Goal: Task Accomplishment & Management: Manage account settings

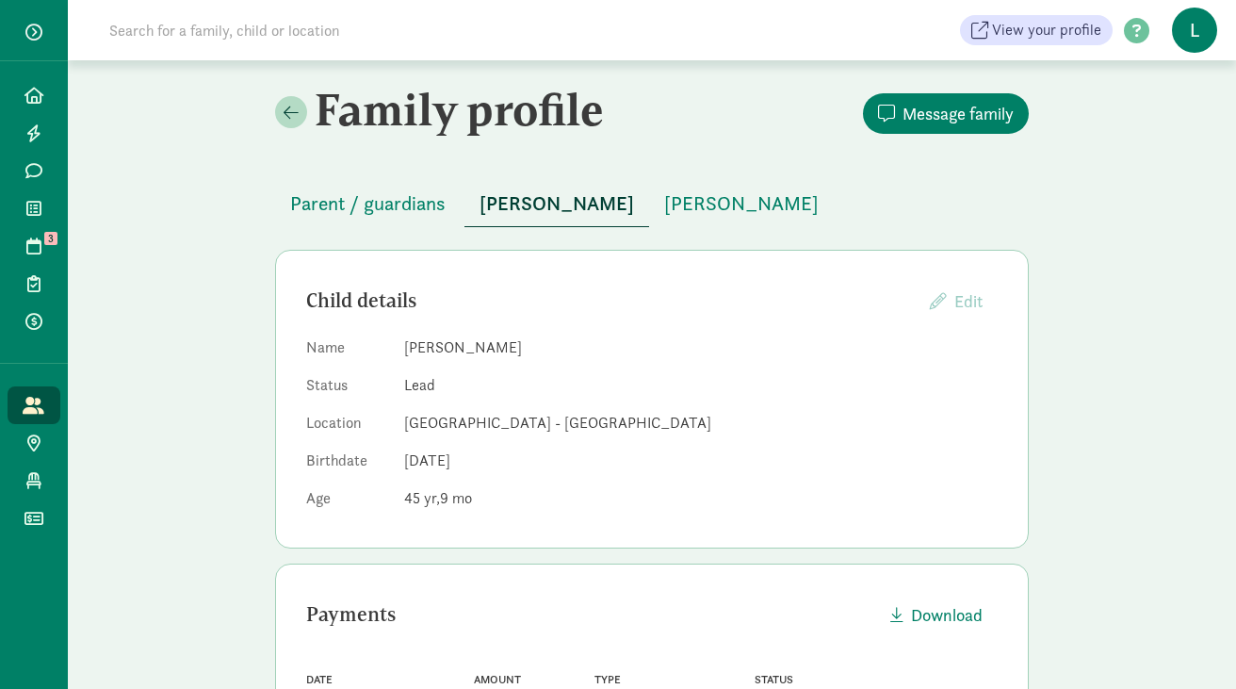
scroll to position [94, 0]
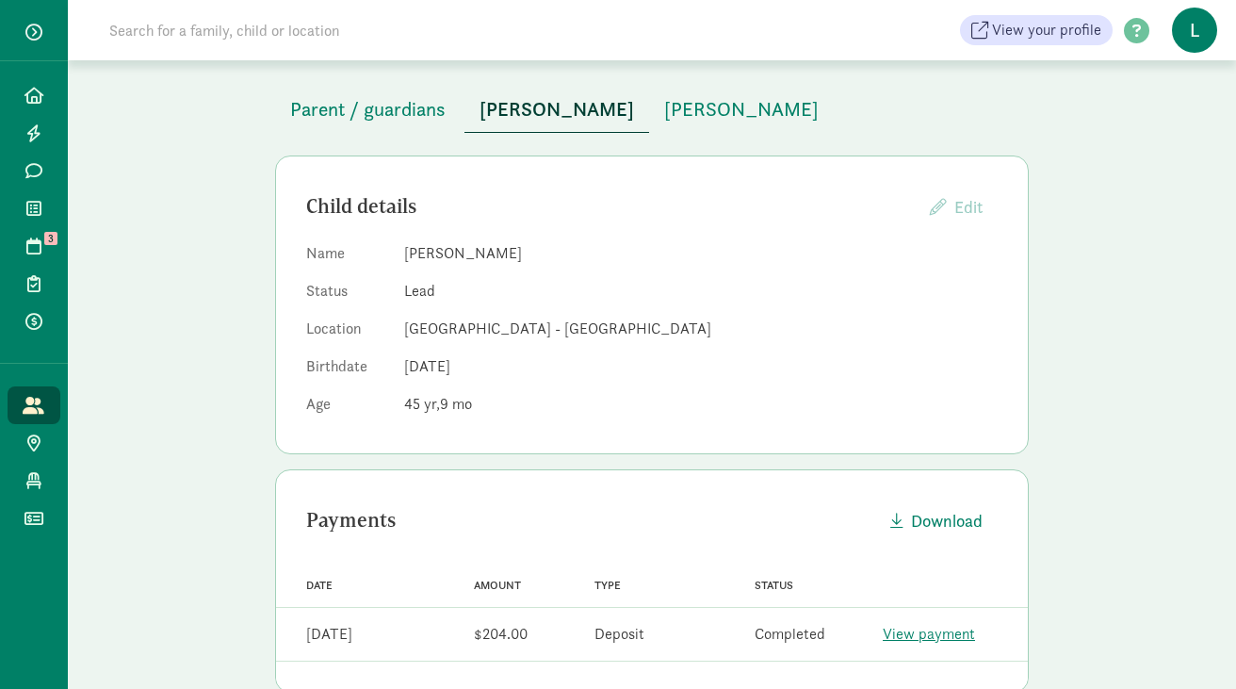
click at [267, 26] on input at bounding box center [362, 30] width 529 height 38
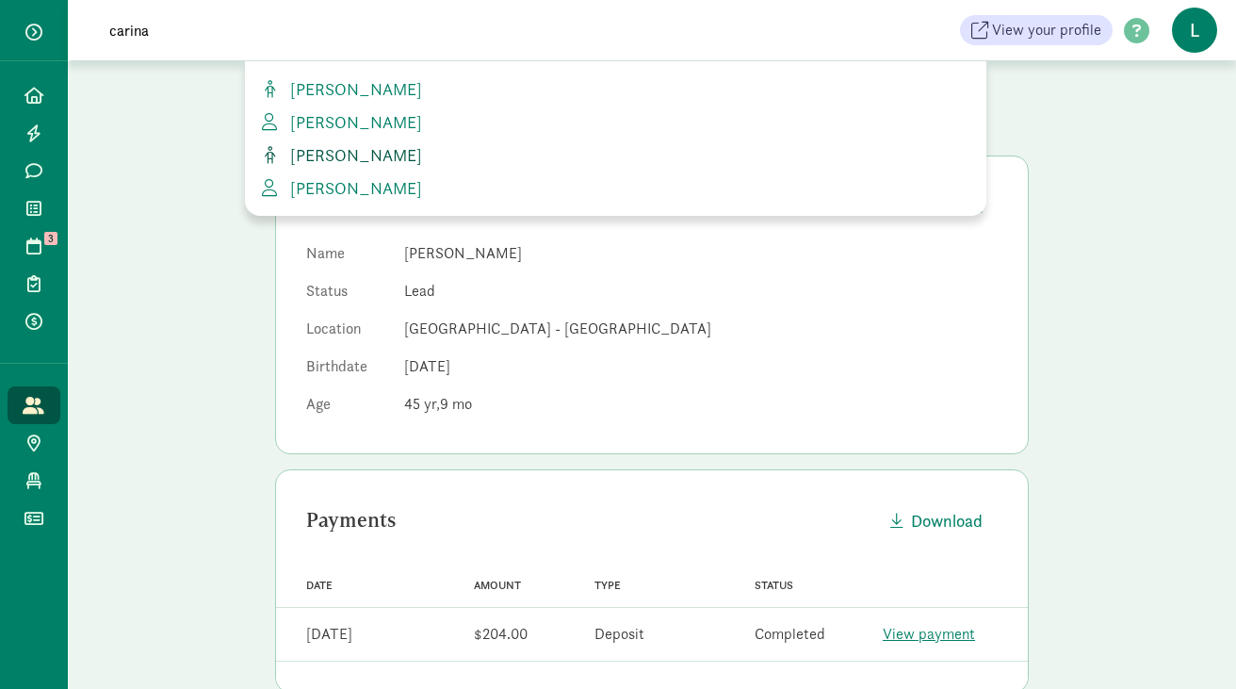
type input "carina"
click at [361, 155] on span "[PERSON_NAME]" at bounding box center [352, 155] width 139 height 22
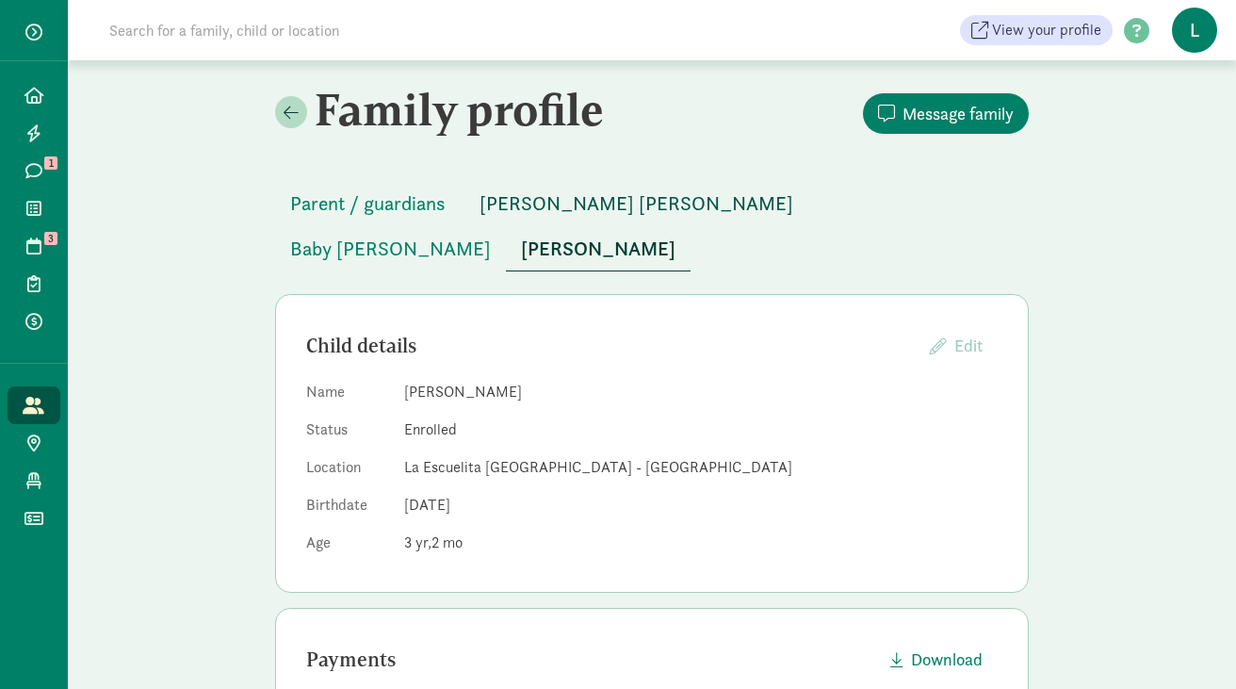
click at [543, 196] on span "Luna Dumas" at bounding box center [637, 203] width 314 height 30
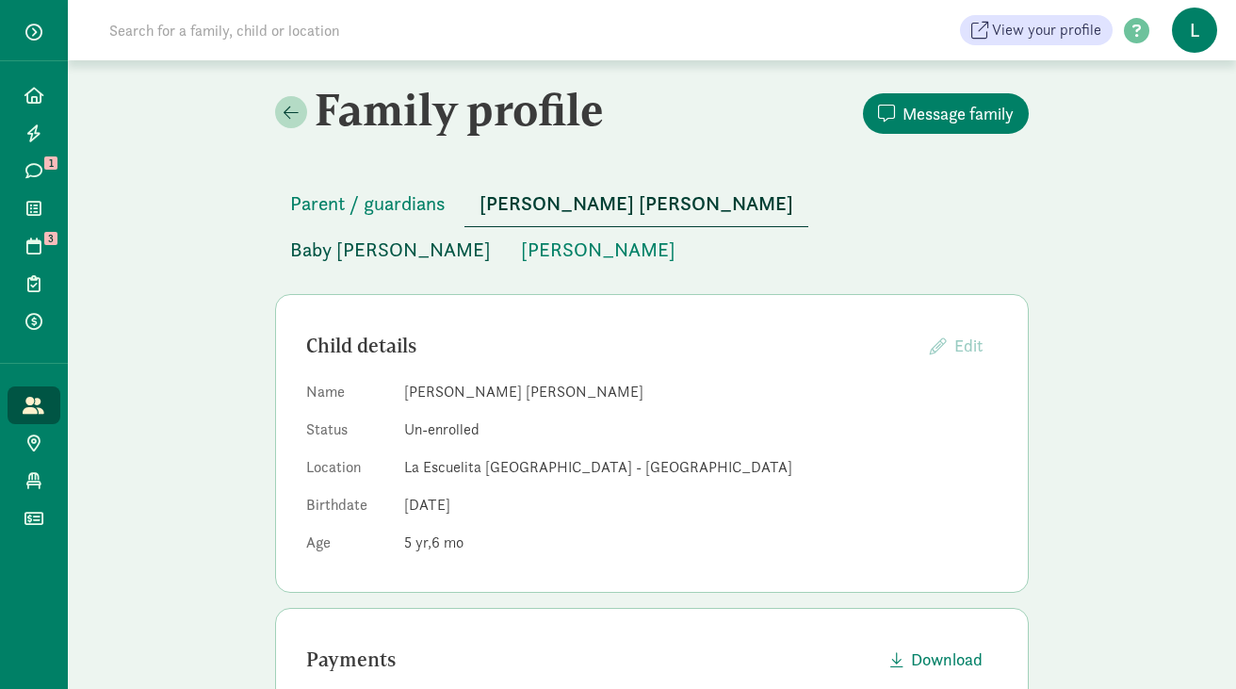
click at [491, 235] on span "Baby Artis" at bounding box center [390, 250] width 201 height 30
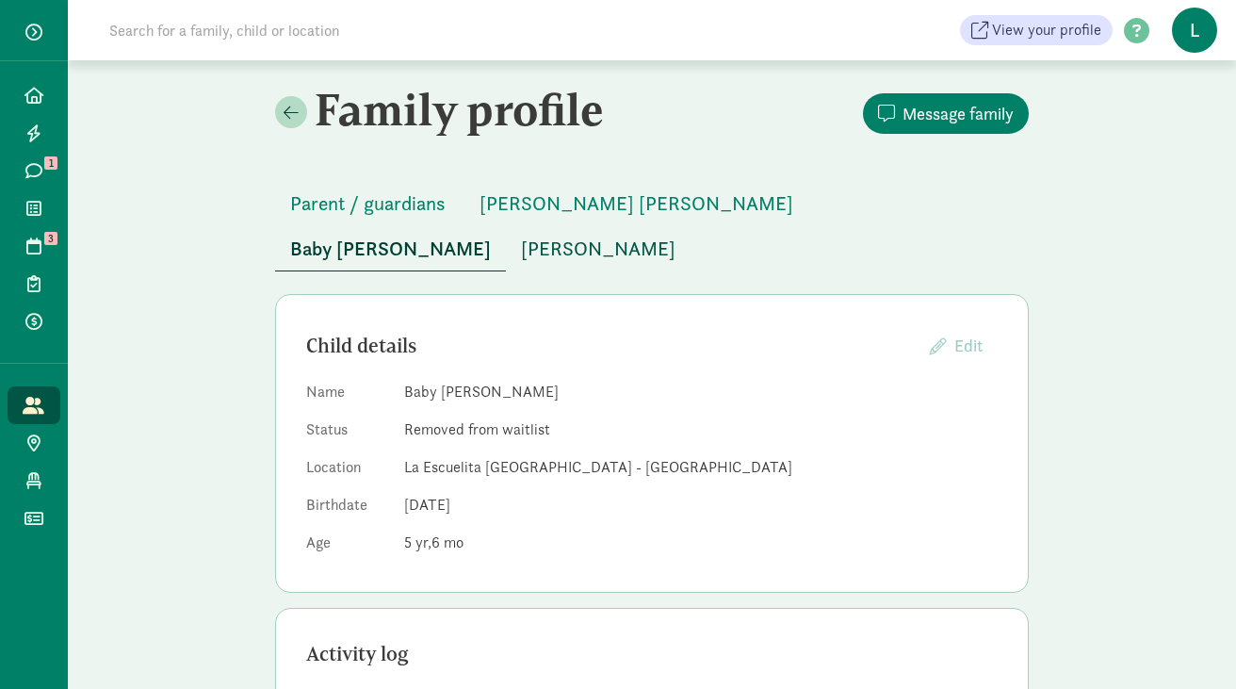
click at [675, 234] on span "Carina Dumas" at bounding box center [598, 249] width 155 height 30
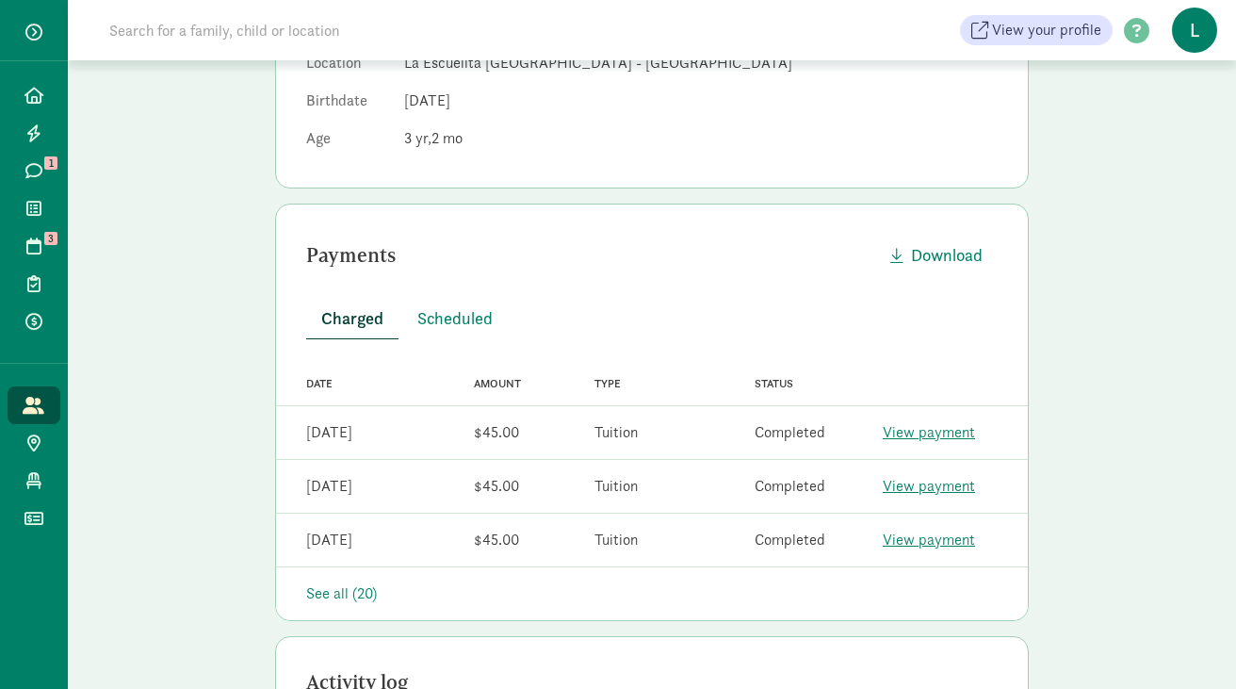
scroll to position [376, 0]
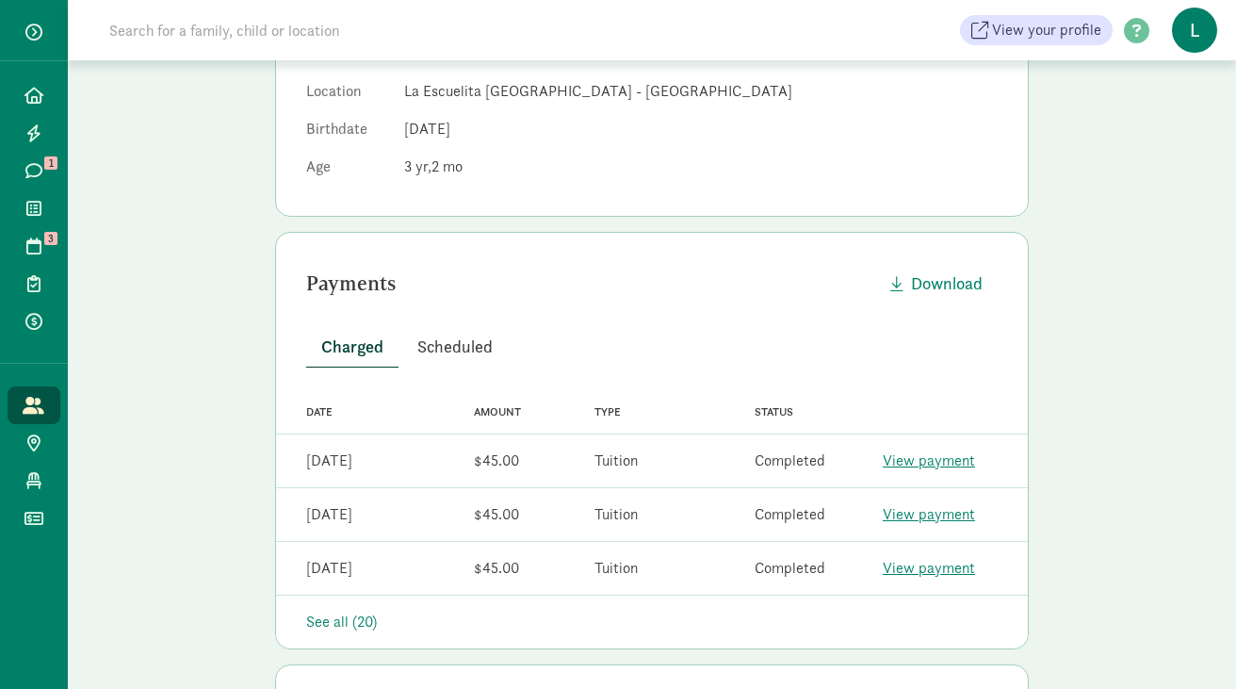
click at [449, 334] on span "Scheduled" at bounding box center [454, 346] width 75 height 25
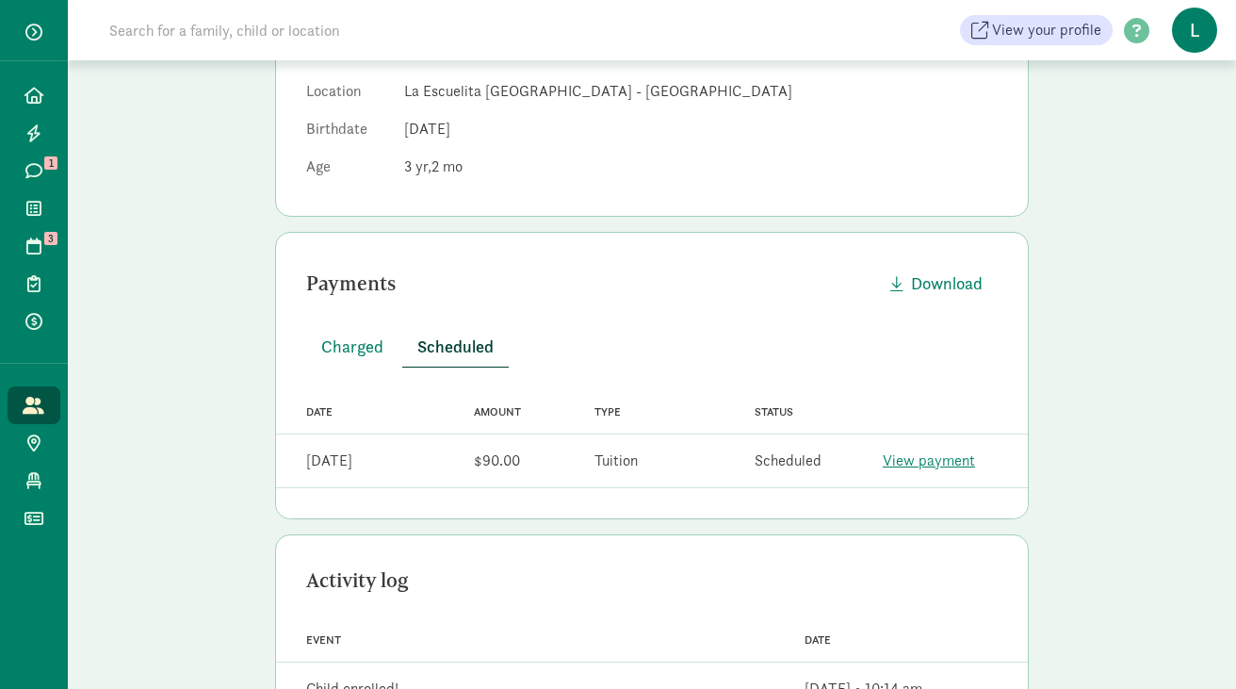
scroll to position [0, 0]
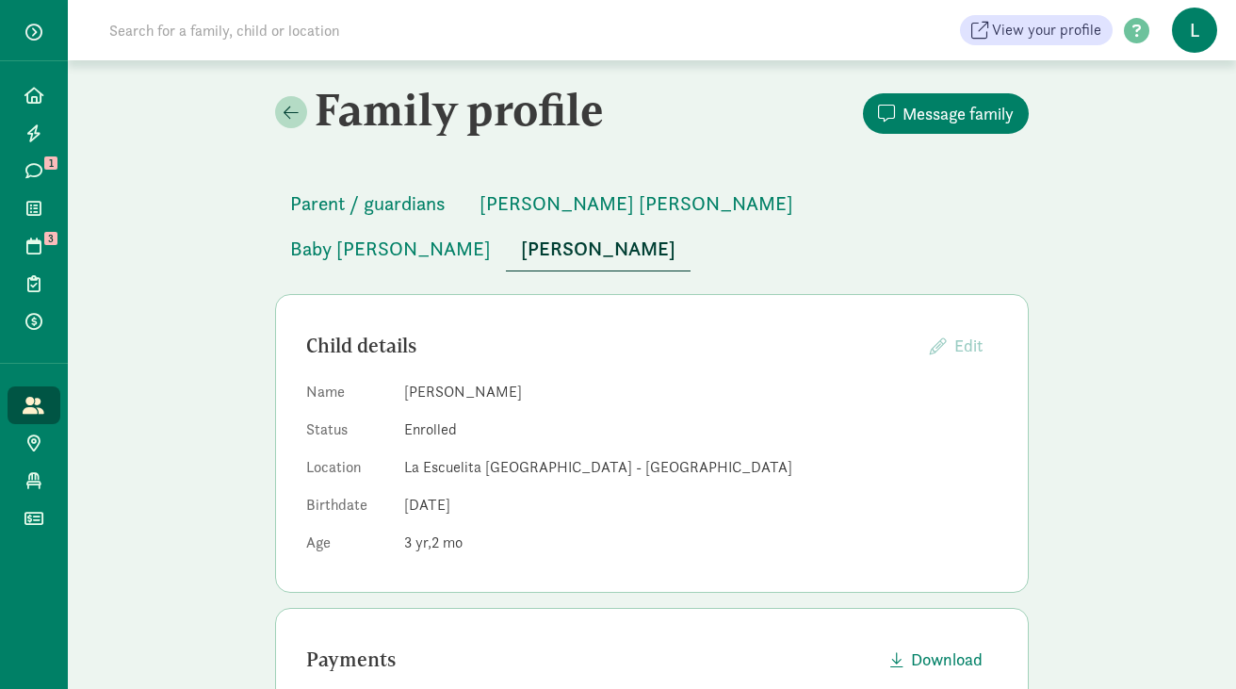
click at [288, 45] on input at bounding box center [362, 30] width 529 height 38
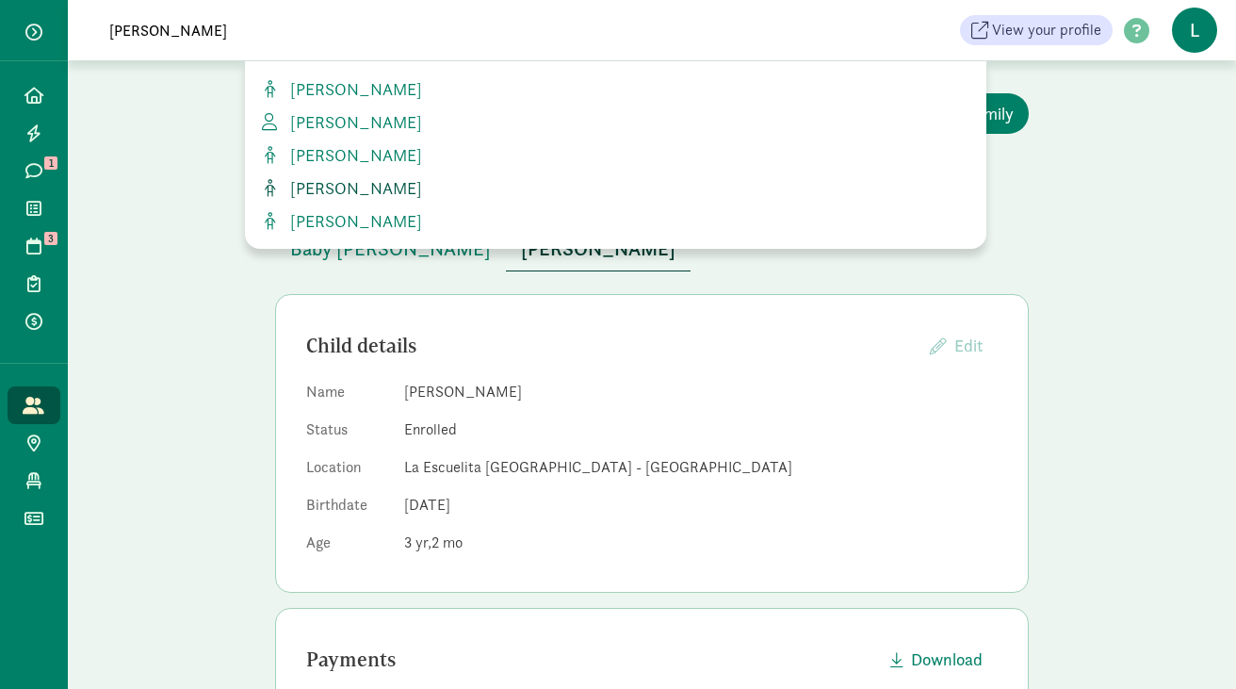
type input "simone"
click at [372, 181] on span "Simone Lopez" at bounding box center [352, 188] width 139 height 22
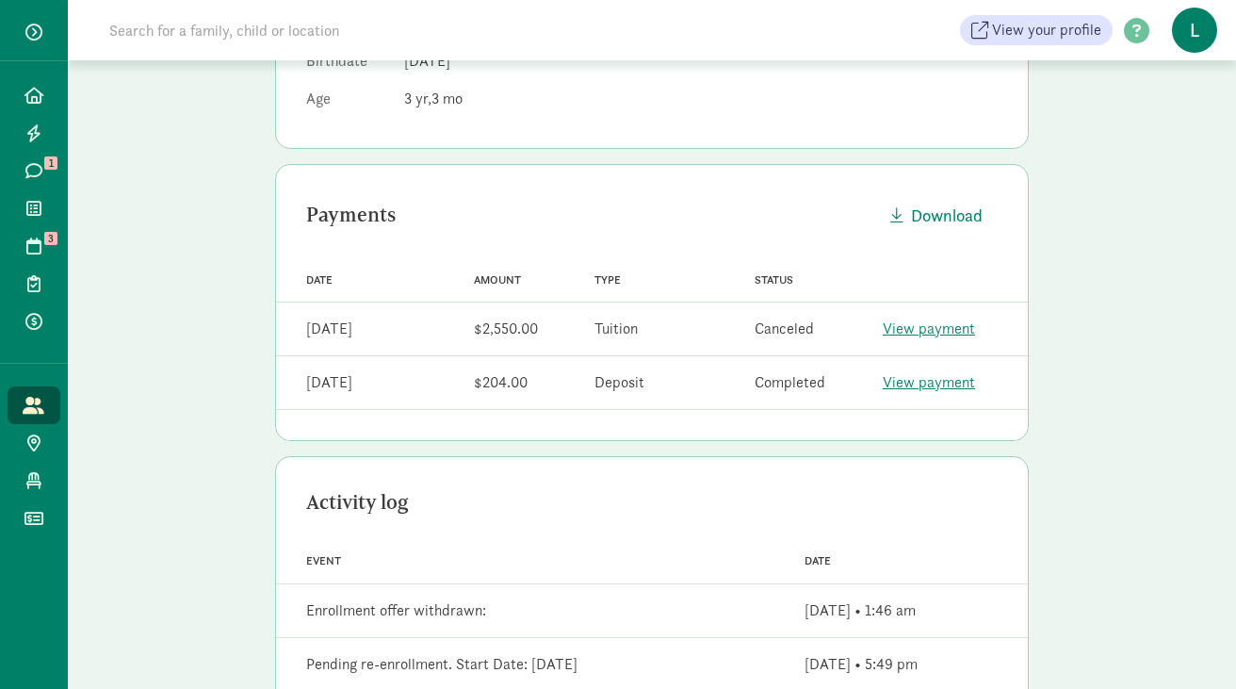
scroll to position [389, 0]
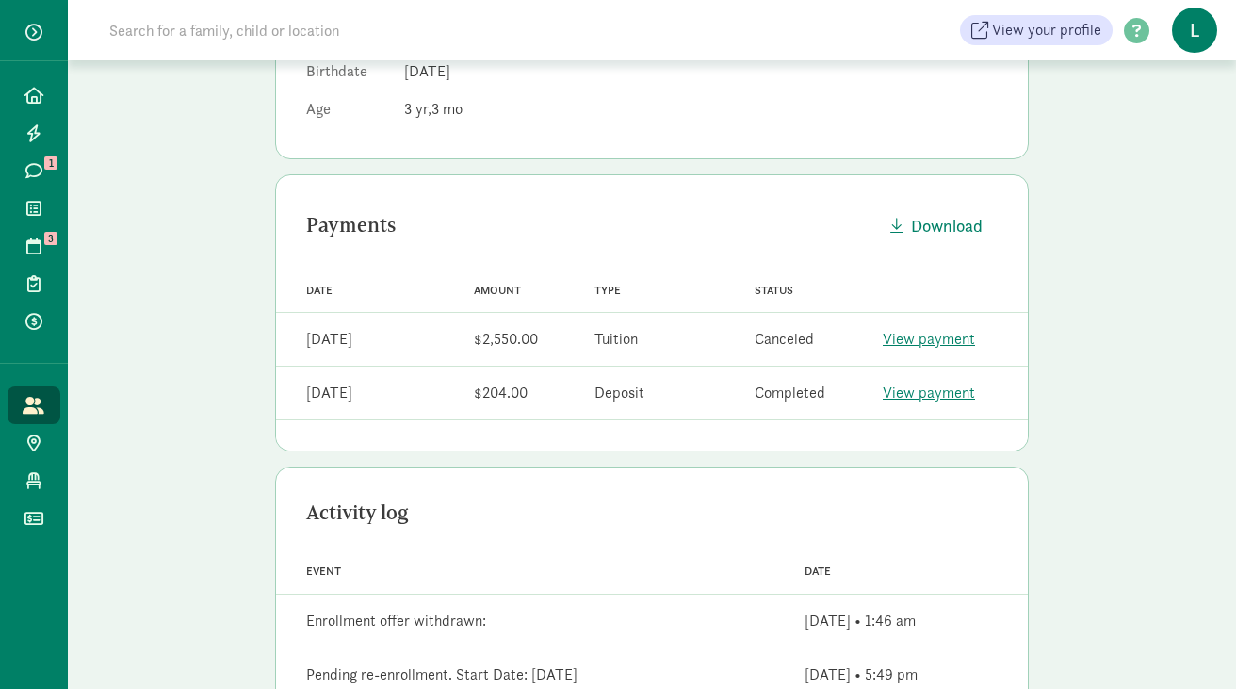
click at [392, 35] on input at bounding box center [362, 30] width 529 height 38
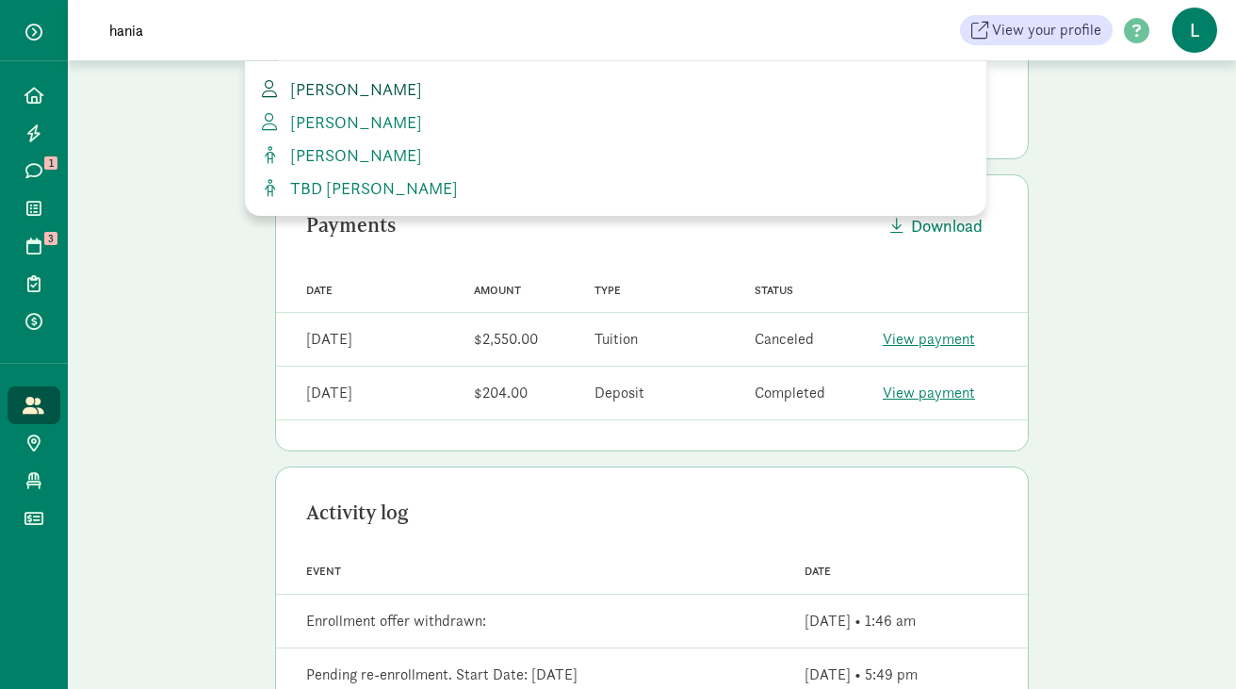
type input "hania"
click at [383, 88] on span "[PERSON_NAME]" at bounding box center [352, 89] width 139 height 22
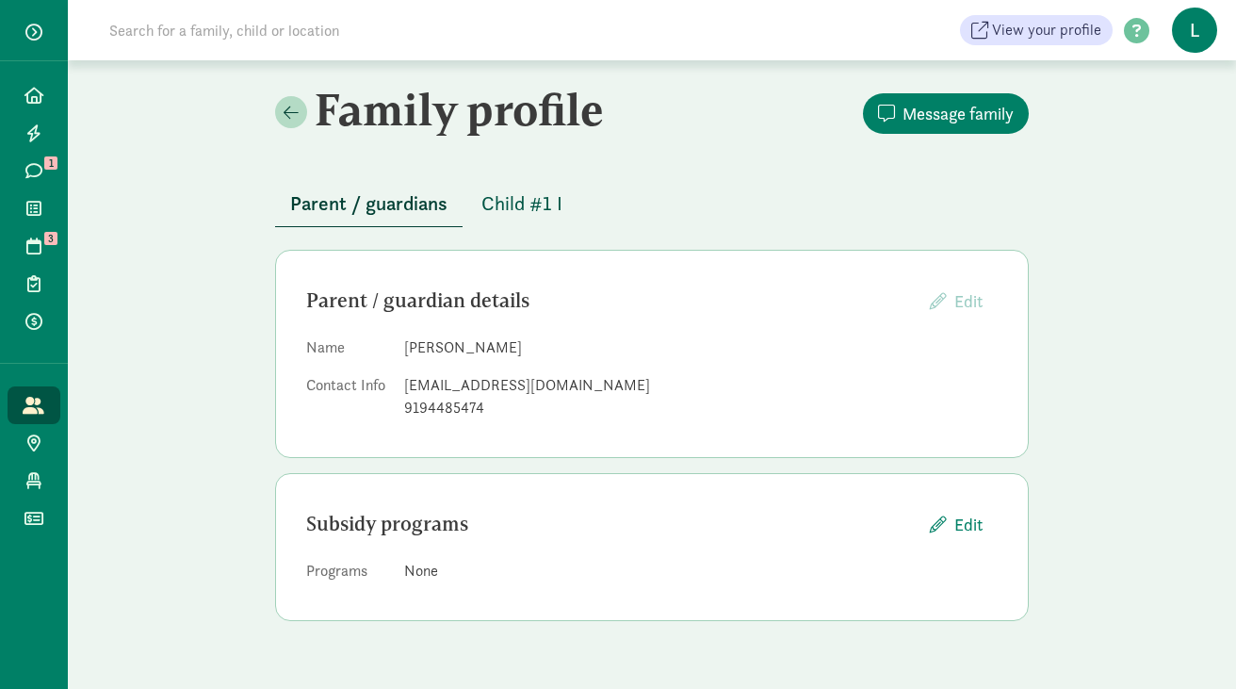
click at [539, 194] on span "Child #1 I" at bounding box center [521, 203] width 81 height 30
